Goal: Task Accomplishment & Management: Manage account settings

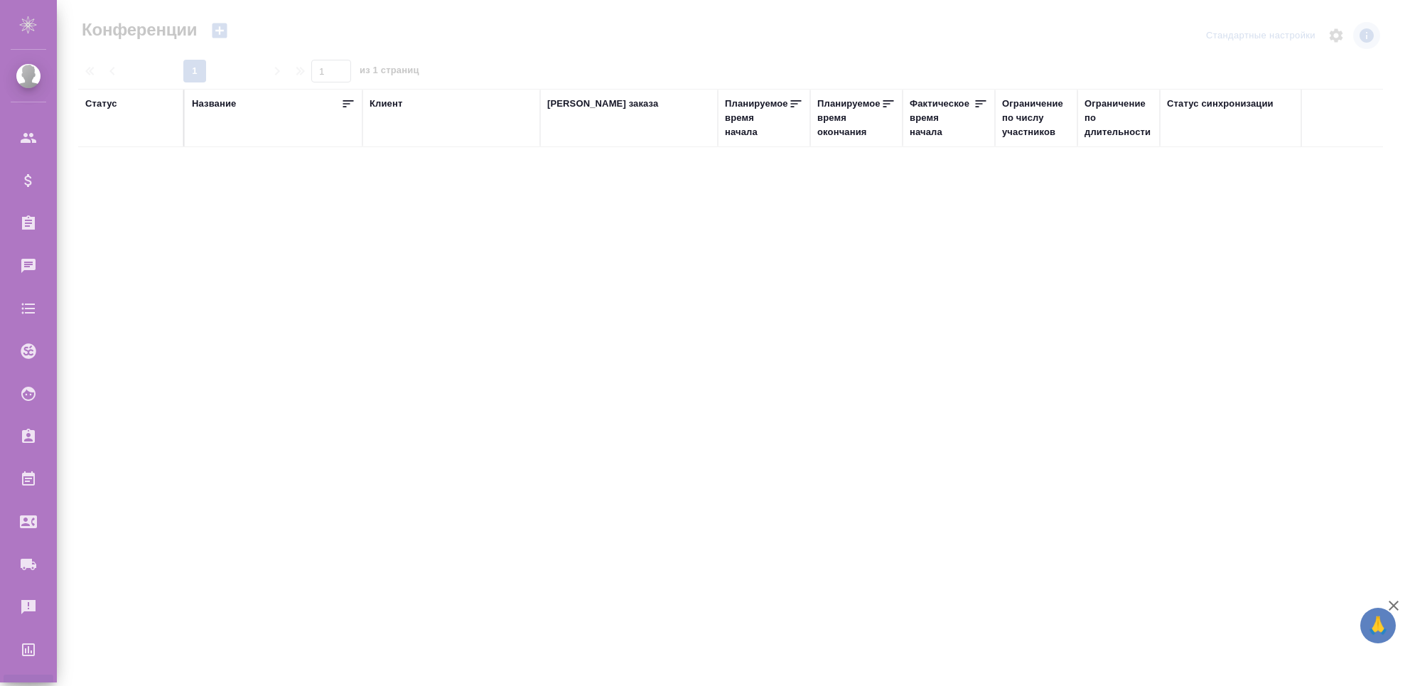
type input "[PERSON_NAME]"
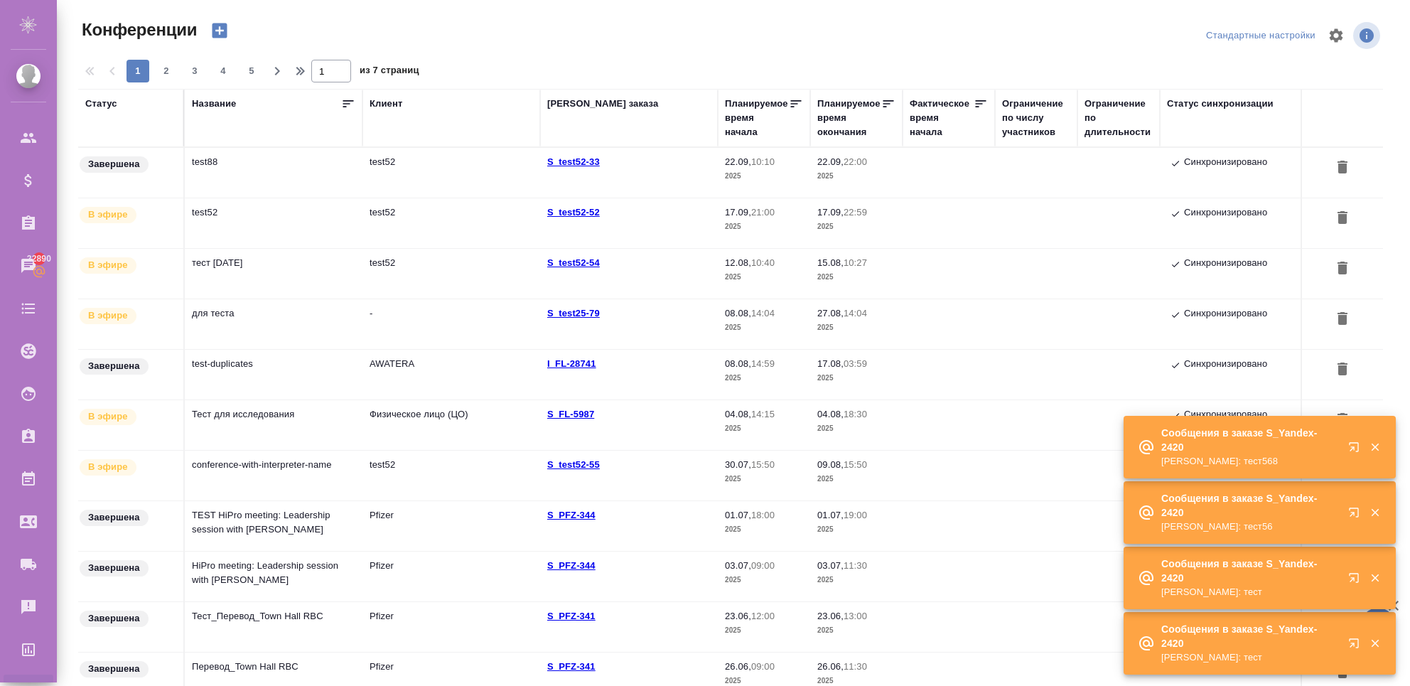
click at [267, 221] on td "test52" at bounding box center [274, 223] width 178 height 50
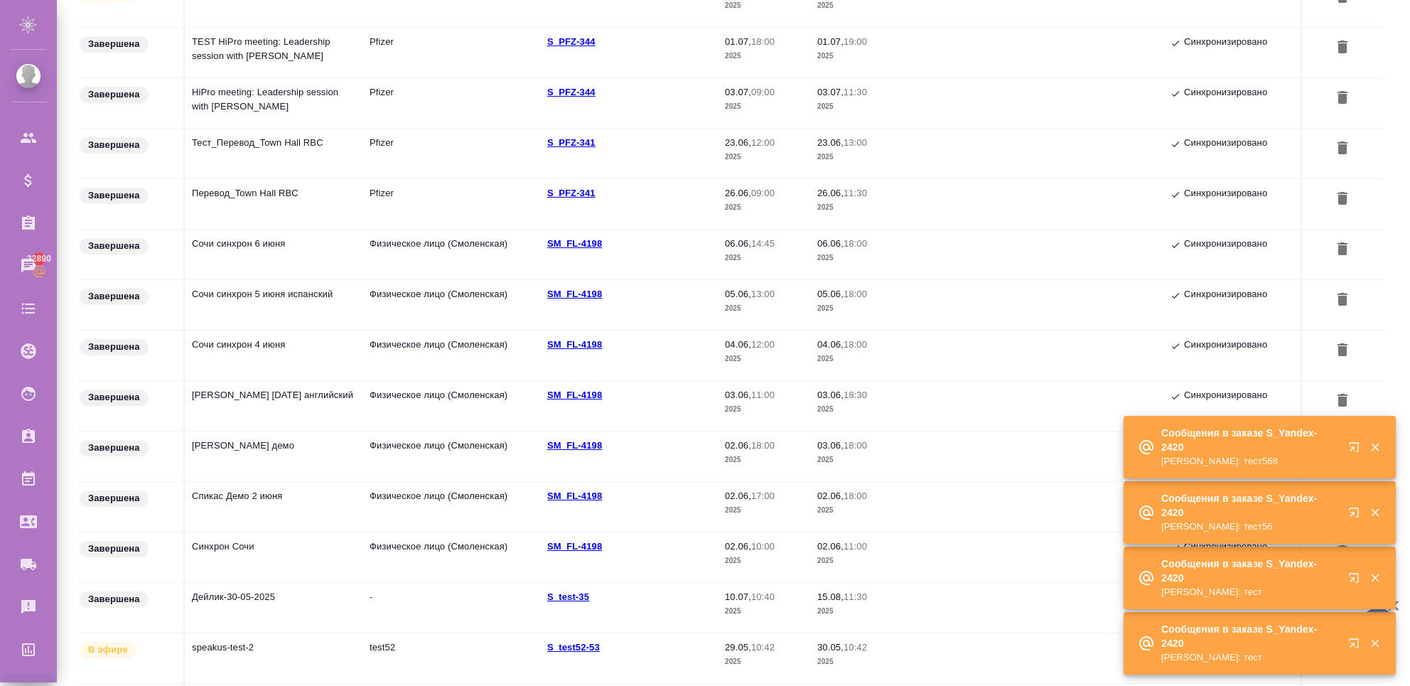
scroll to position [746, 0]
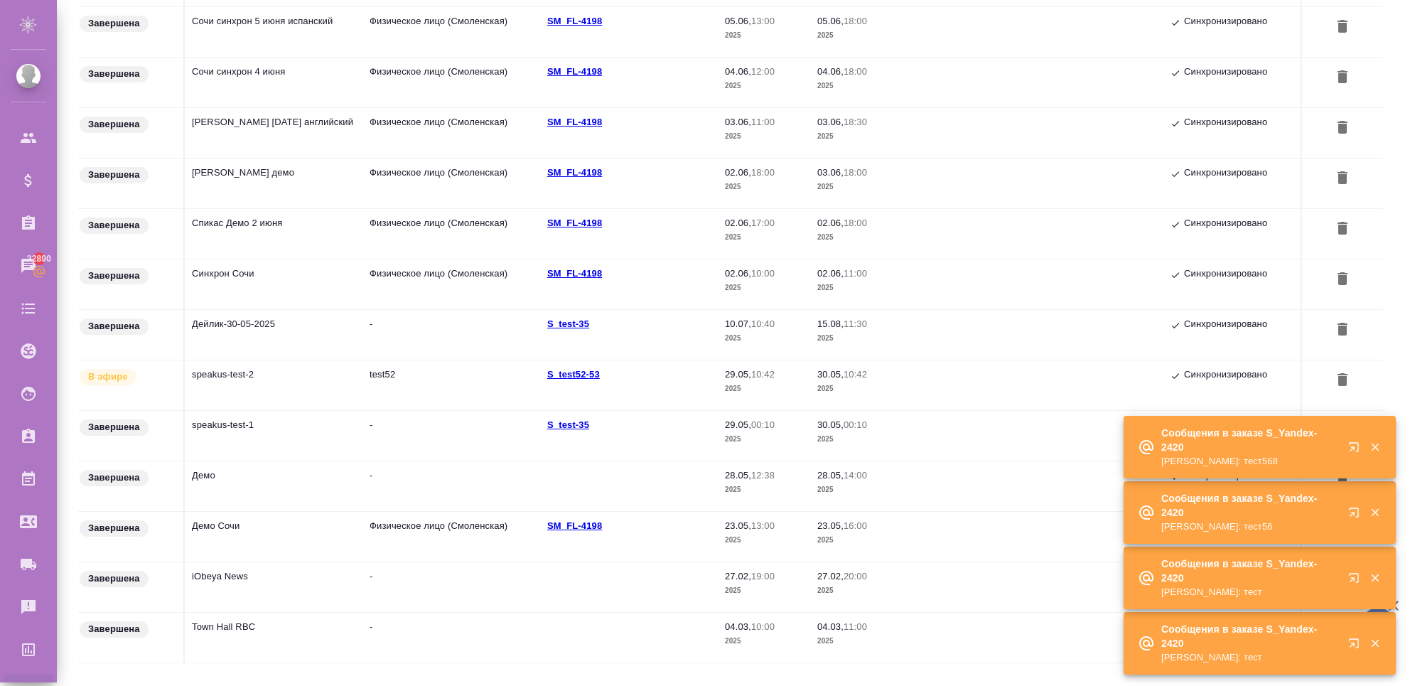
click at [1379, 450] on icon "button" at bounding box center [1375, 447] width 13 height 13
click at [1376, 517] on icon "button" at bounding box center [1375, 512] width 13 height 13
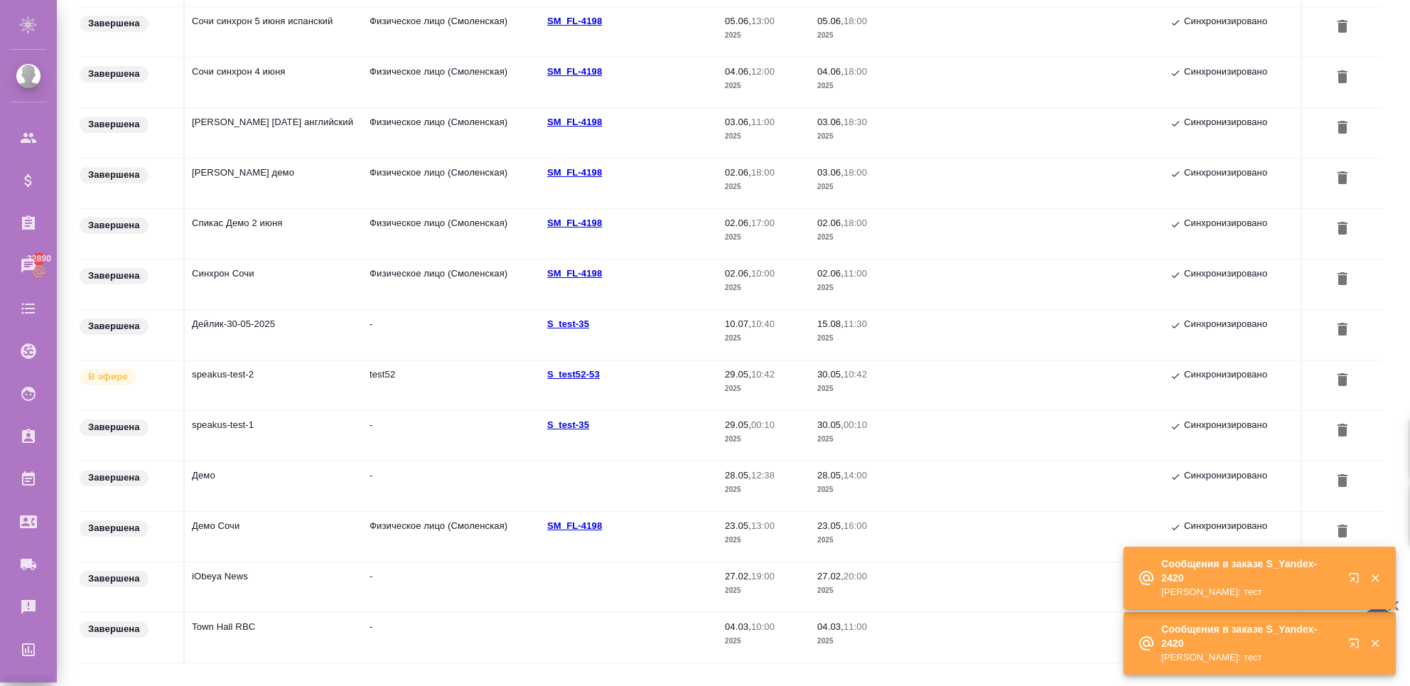
click at [1374, 575] on icon "button" at bounding box center [1375, 577] width 13 height 13
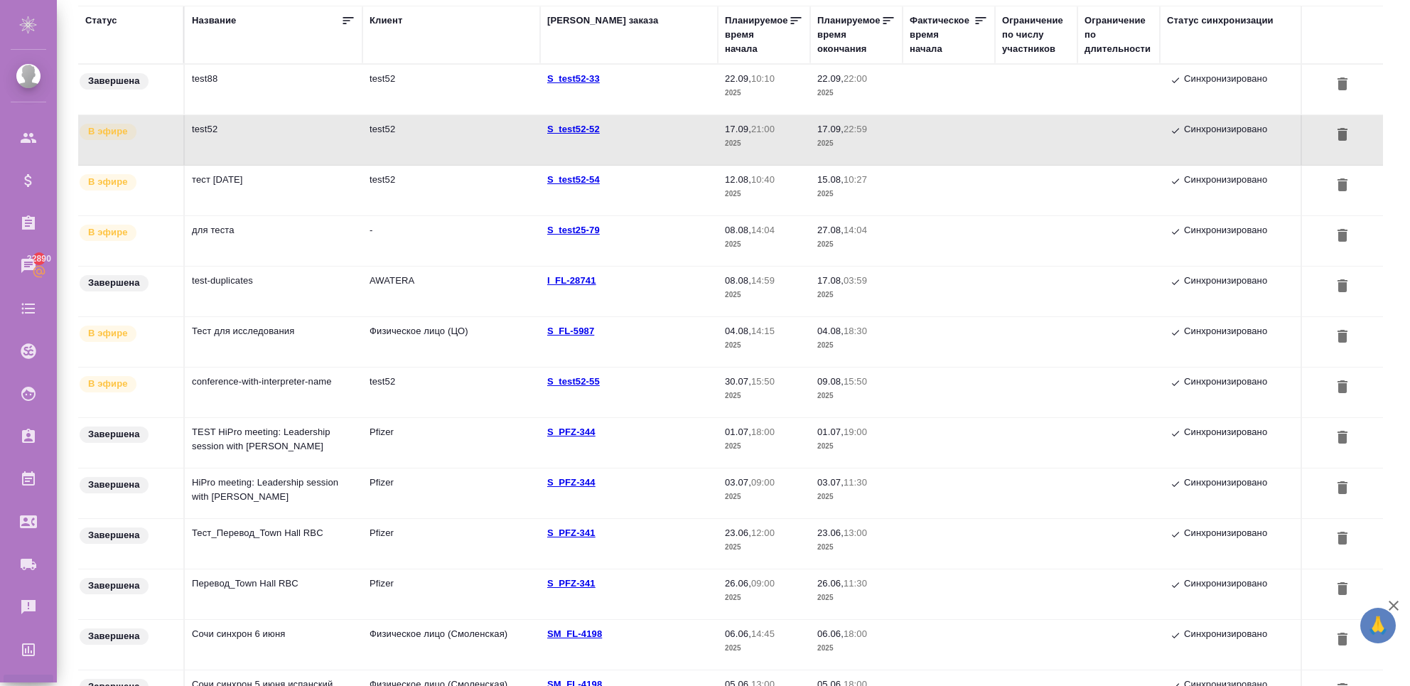
scroll to position [0, 0]
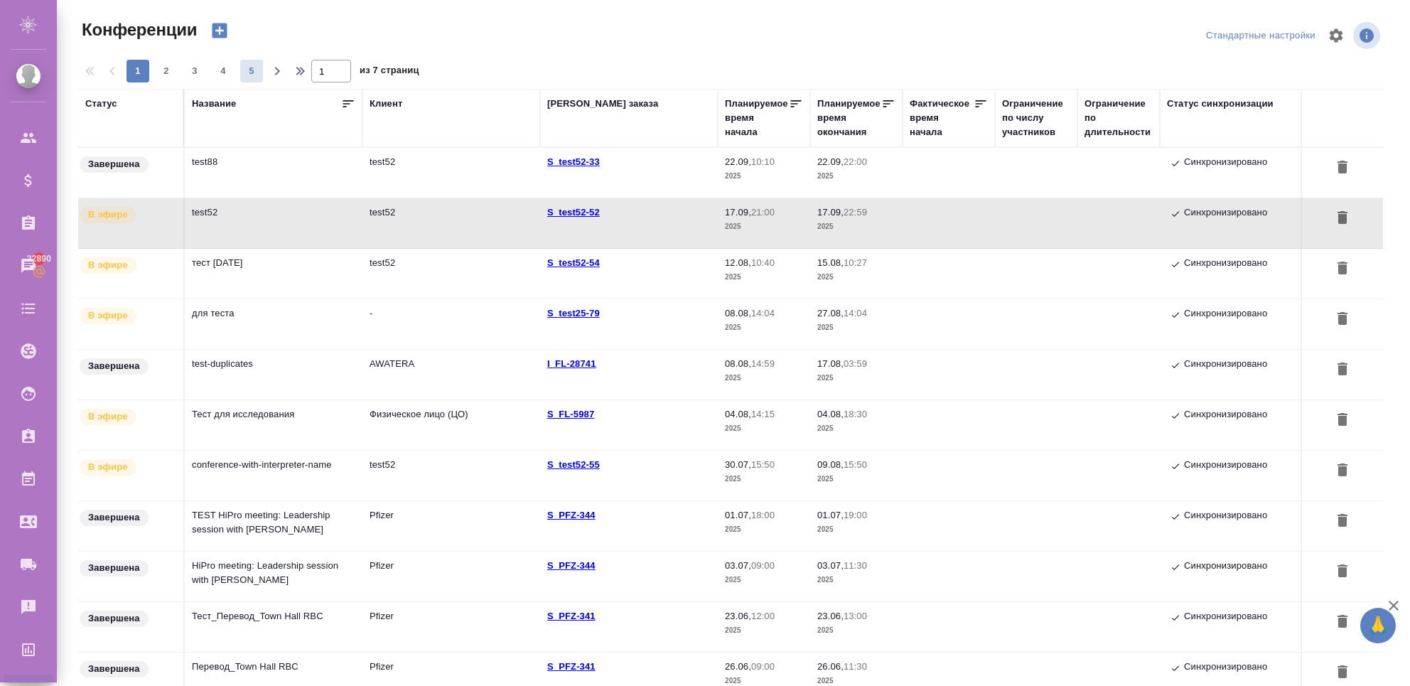
click at [252, 69] on span "5" at bounding box center [251, 71] width 23 height 14
type input "5"
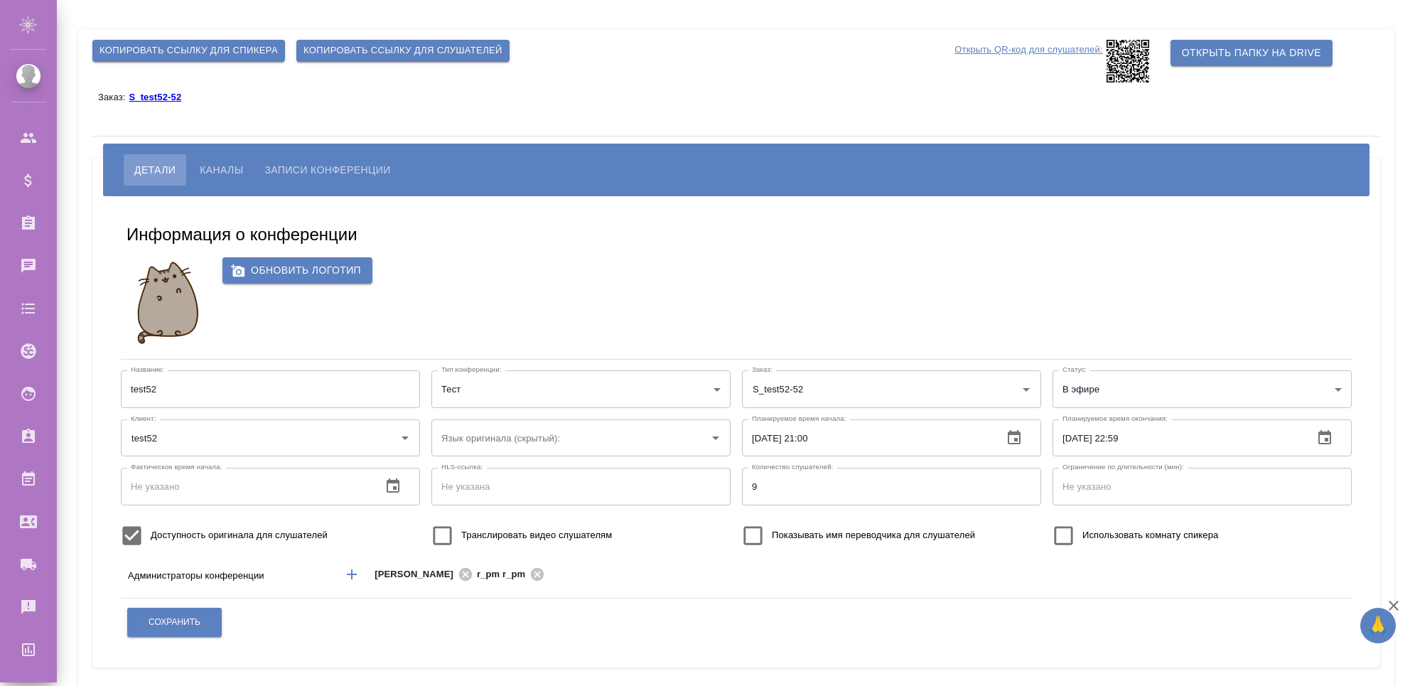
type input "test52"
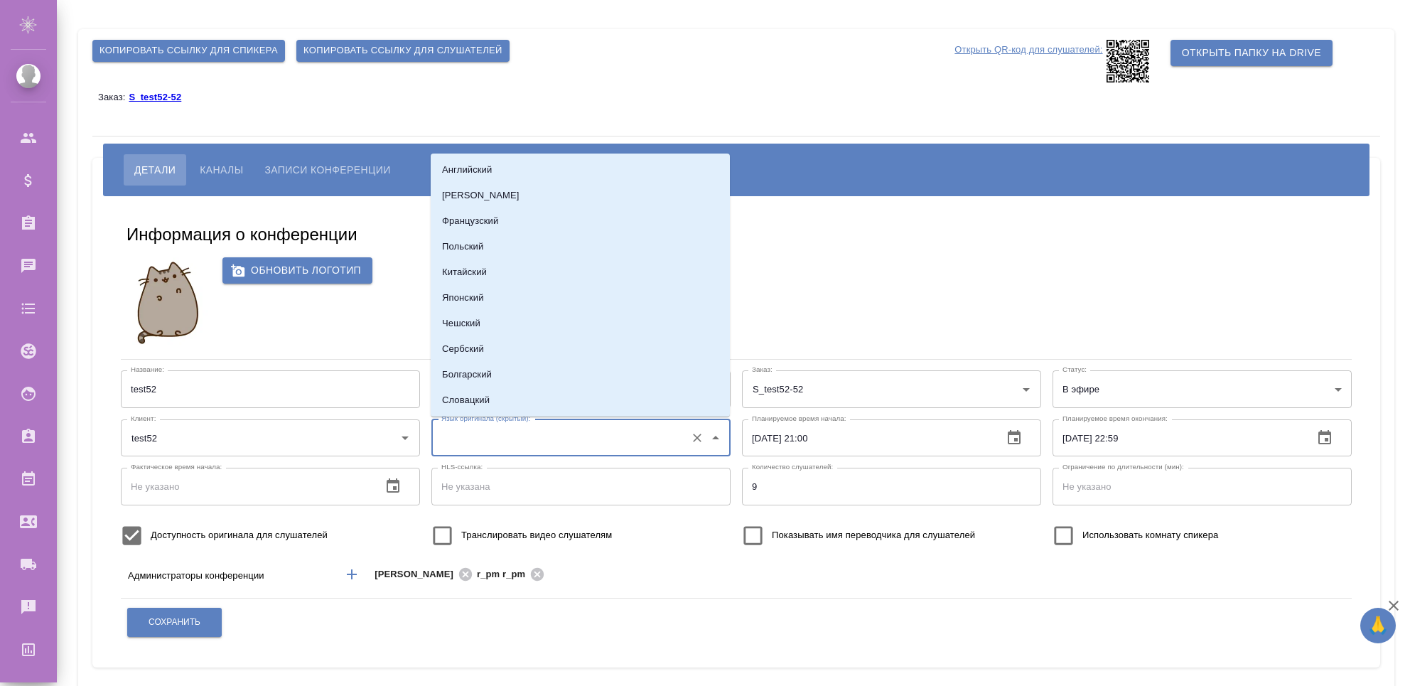
click at [559, 428] on input "Язык оригинала (скрытый):" at bounding box center [558, 438] width 241 height 24
click at [831, 323] on div "Обновить логотип" at bounding box center [736, 302] width 1231 height 91
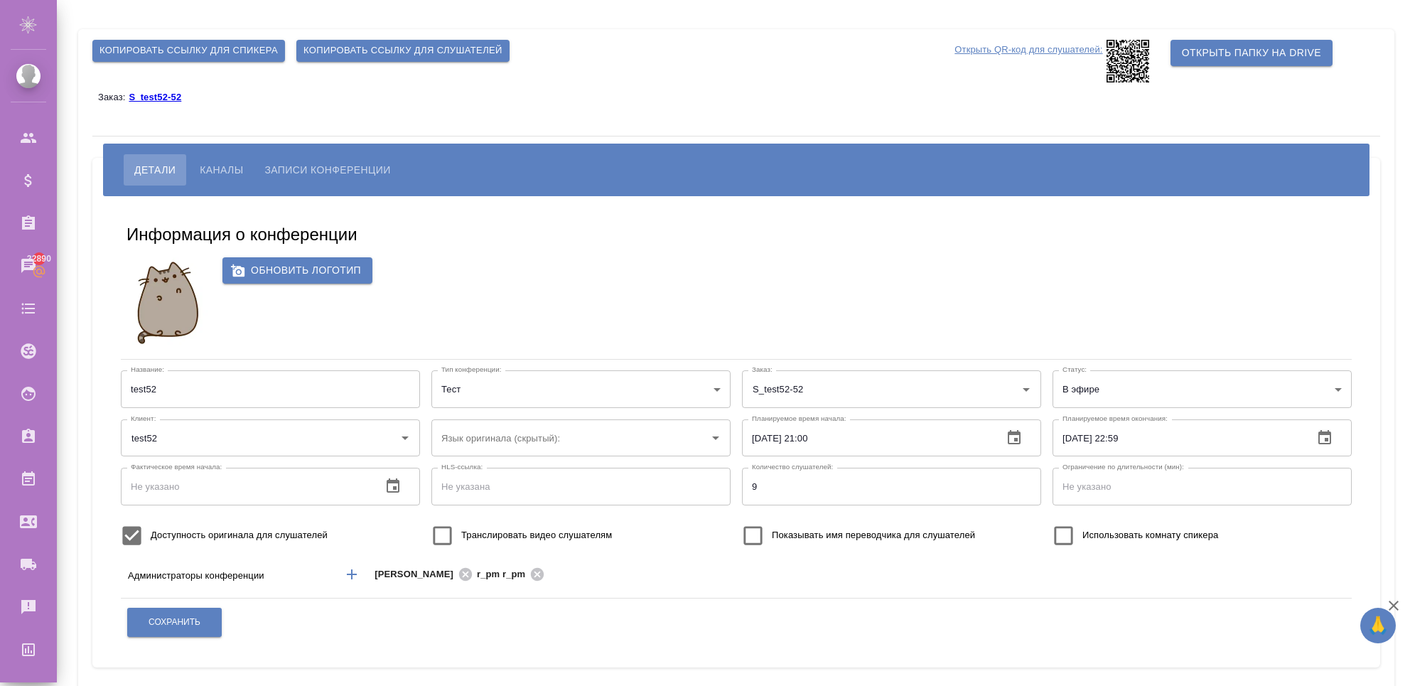
click at [206, 173] on span "Каналы" at bounding box center [221, 169] width 43 height 17
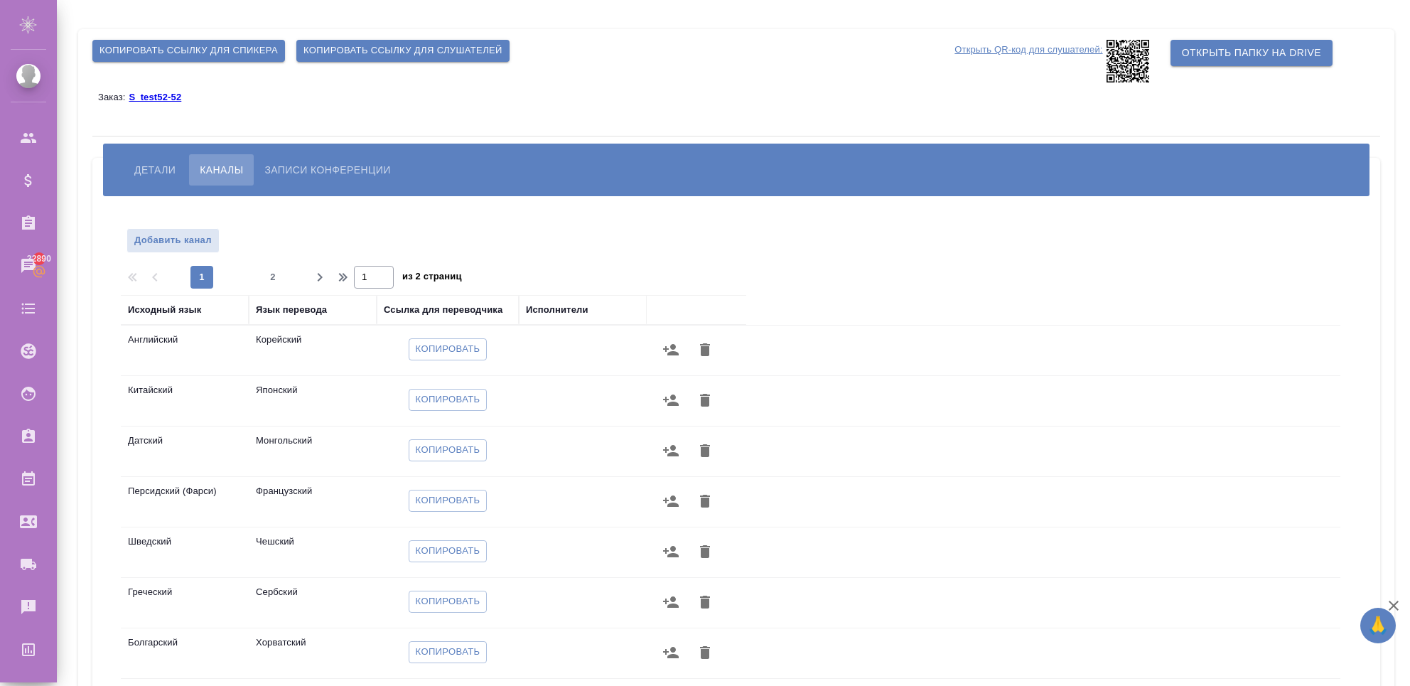
drag, startPoint x: 107, startPoint y: 172, endPoint x: 156, endPoint y: 166, distance: 50.1
click at [107, 172] on div "Детали Каналы Записи конференции" at bounding box center [736, 170] width 1266 height 53
click at [157, 166] on span "Детали" at bounding box center [154, 169] width 41 height 17
